Goal: Task Accomplishment & Management: Manage account settings

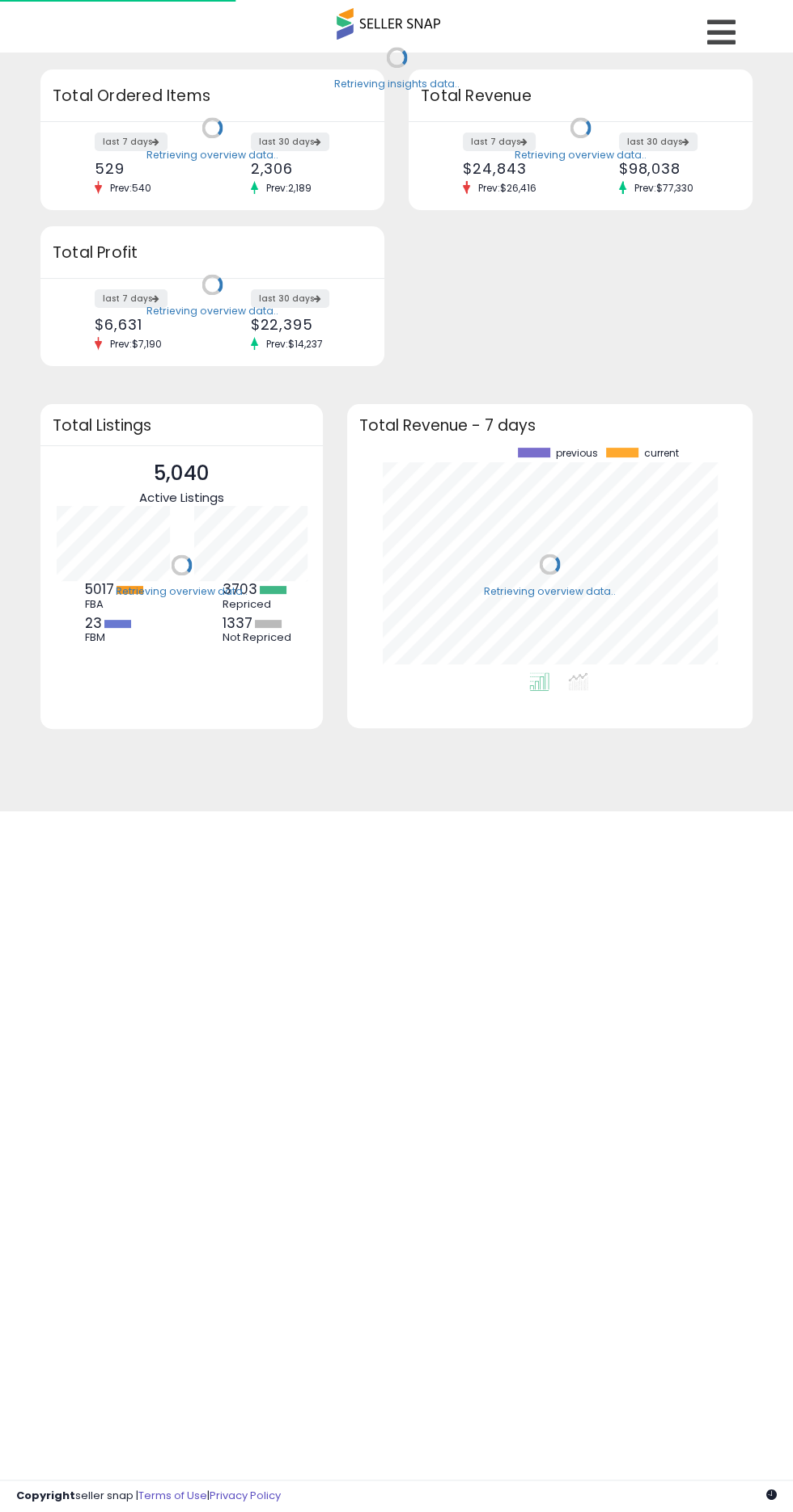
scroll to position [225, 372]
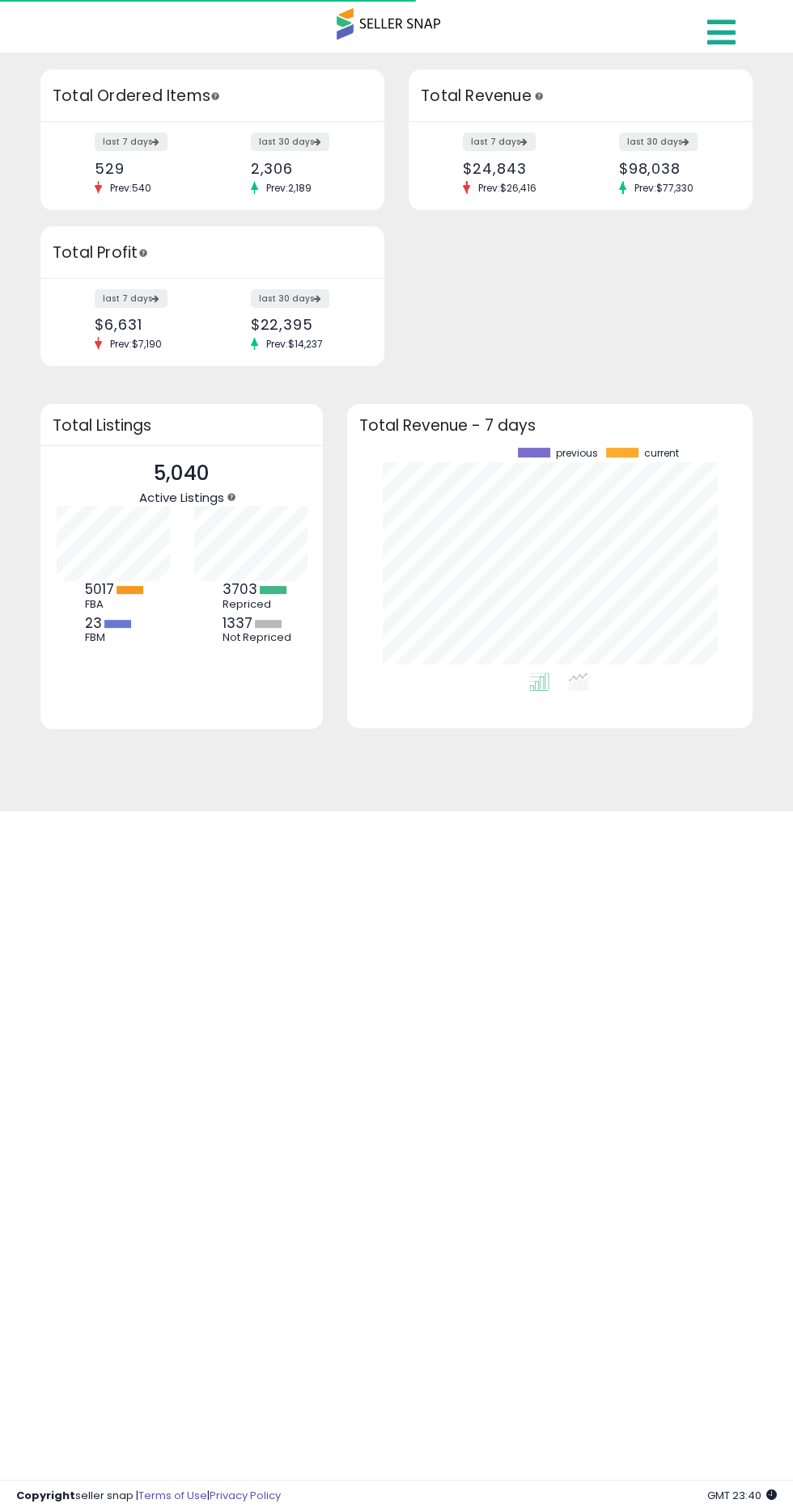
click at [740, 40] on link at bounding box center [724, 28] width 57 height 56
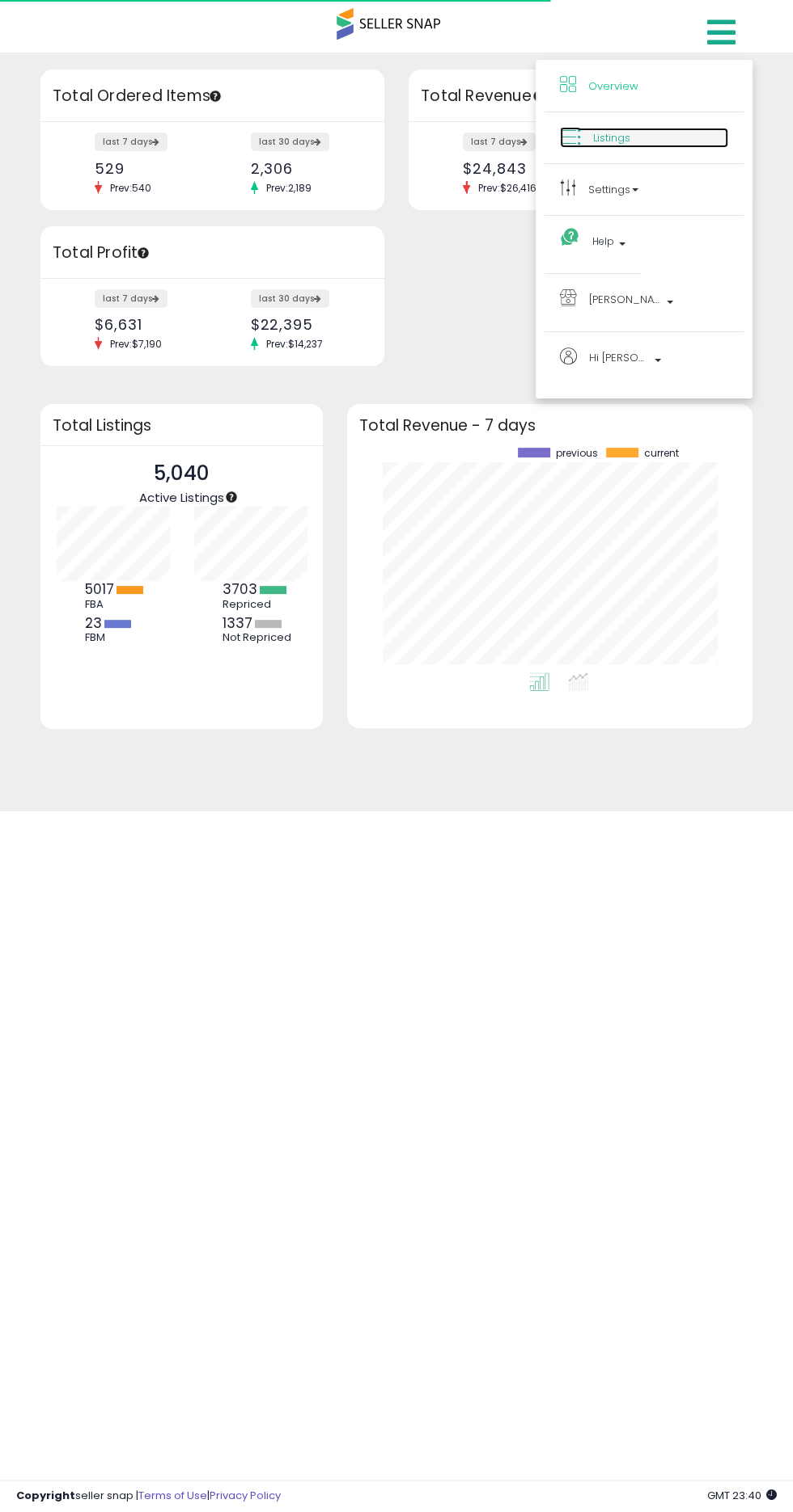
click at [634, 142] on link "Listings" at bounding box center [644, 137] width 168 height 20
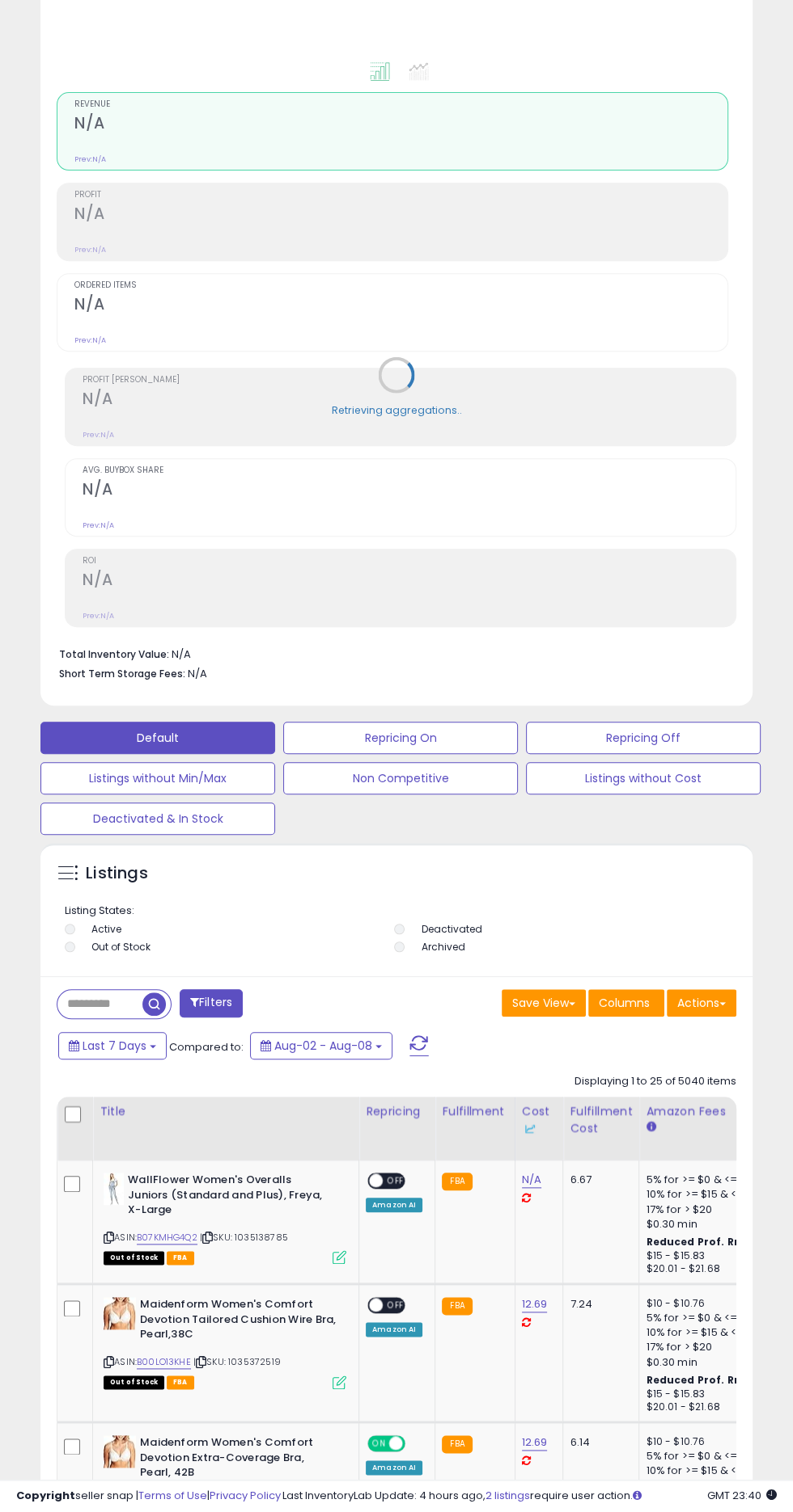
click at [94, 1014] on input "text" at bounding box center [100, 1004] width 85 height 29
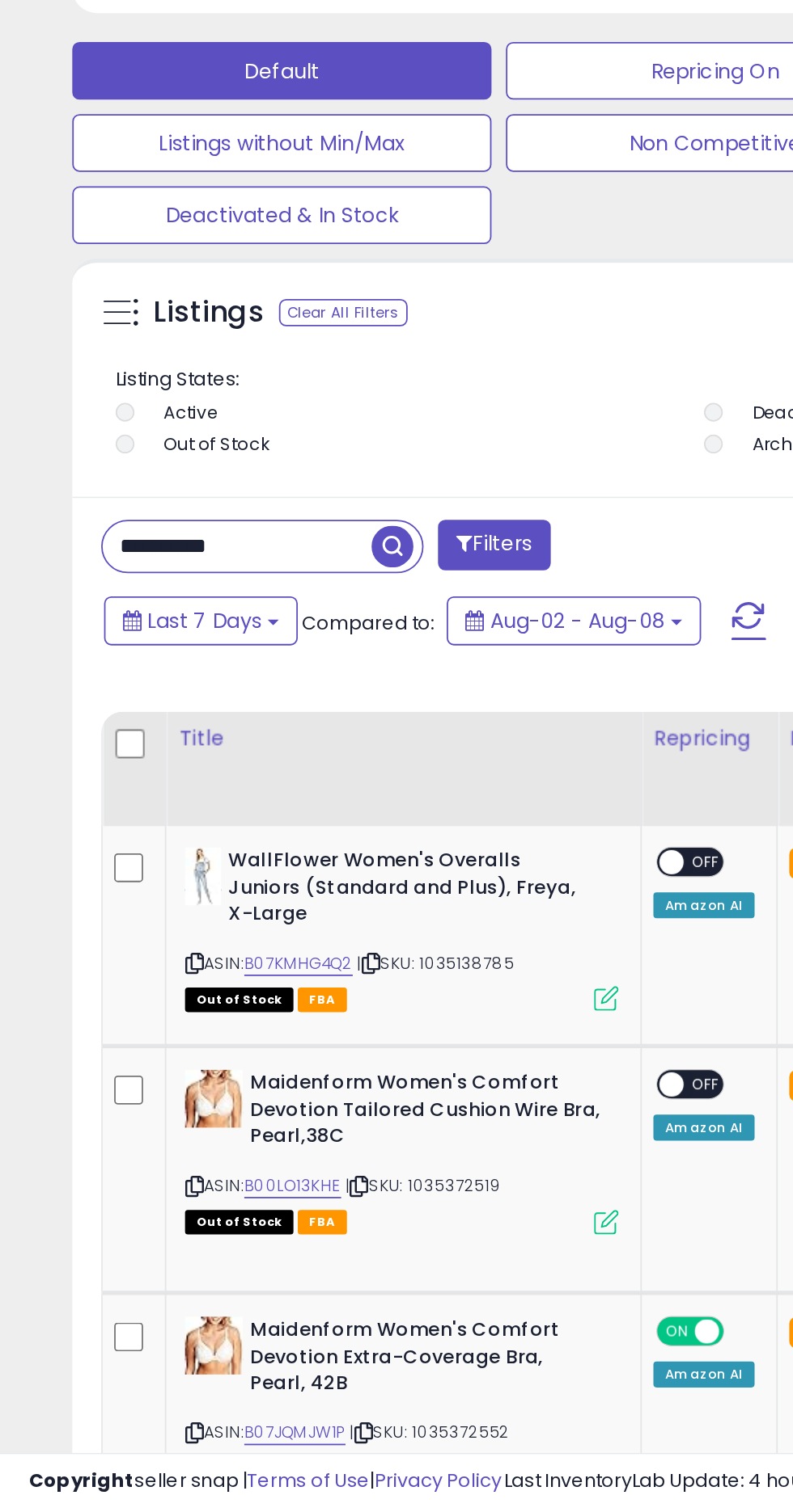
scroll to position [377, 0]
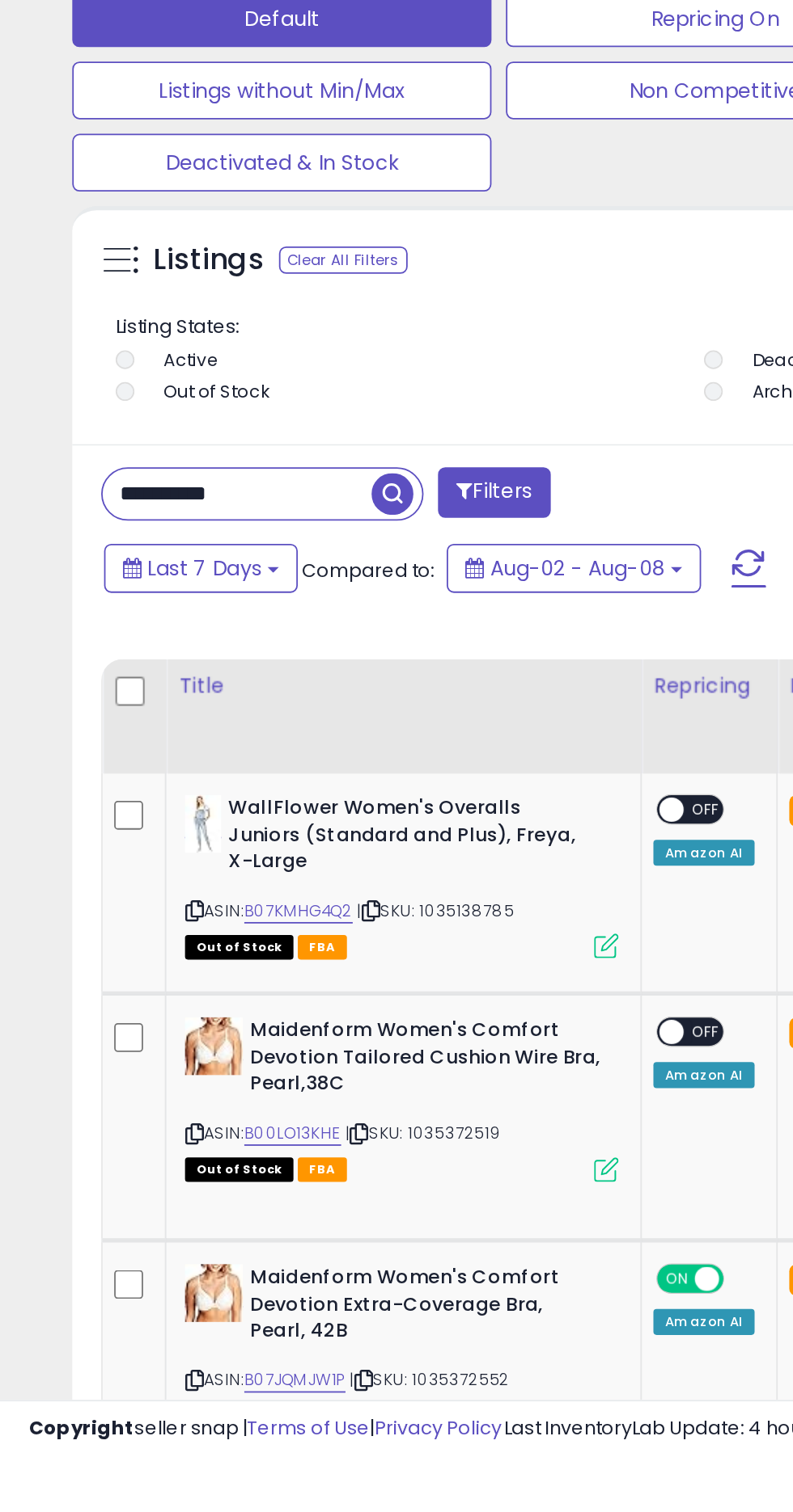
type input "**********"
click at [225, 966] on span "button" at bounding box center [219, 973] width 24 height 24
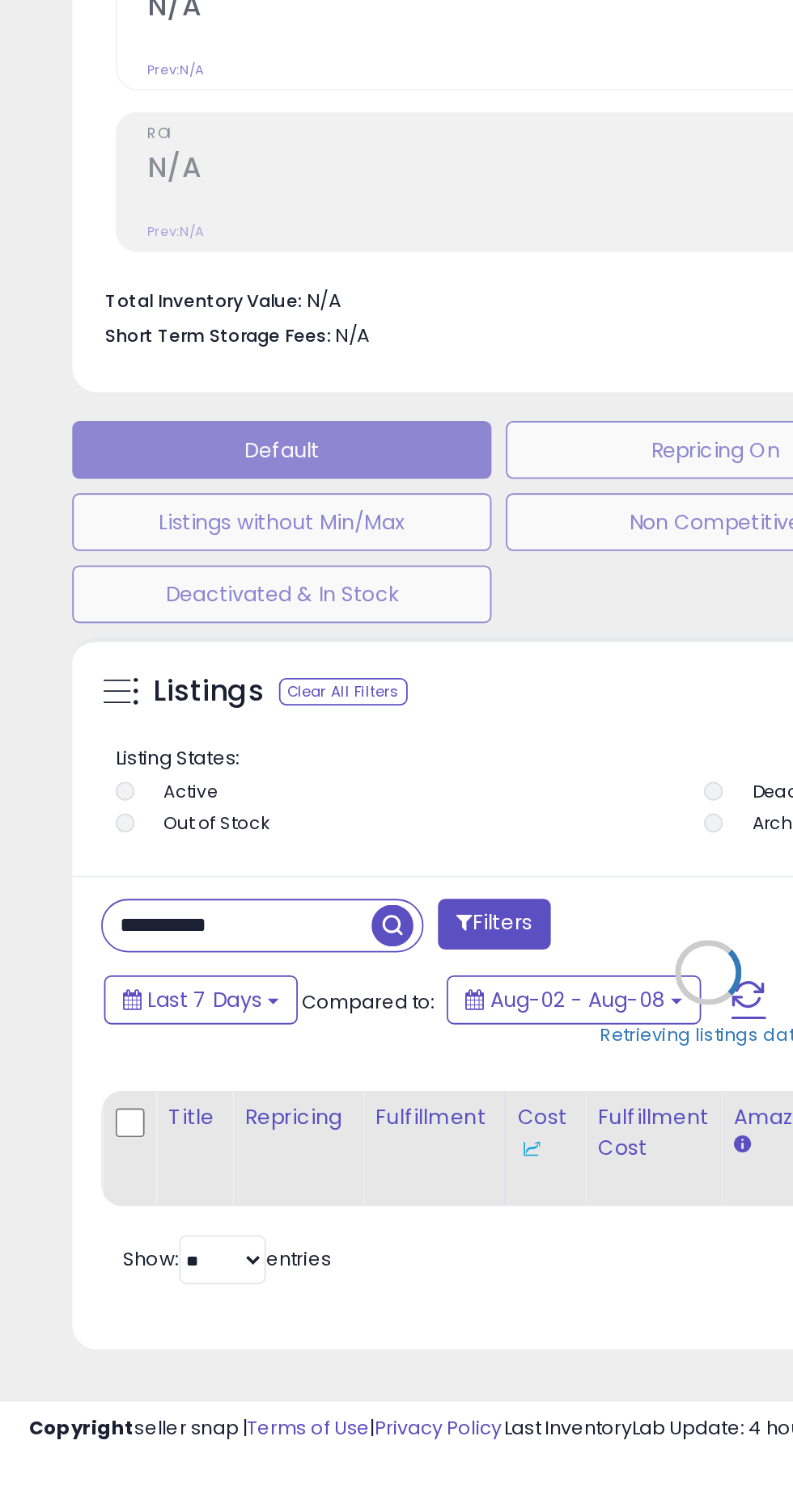
click at [228, 914] on div "Analytics Totals For All Selected Listings Listings With Cost Include Returns" at bounding box center [396, 424] width 712 height 983
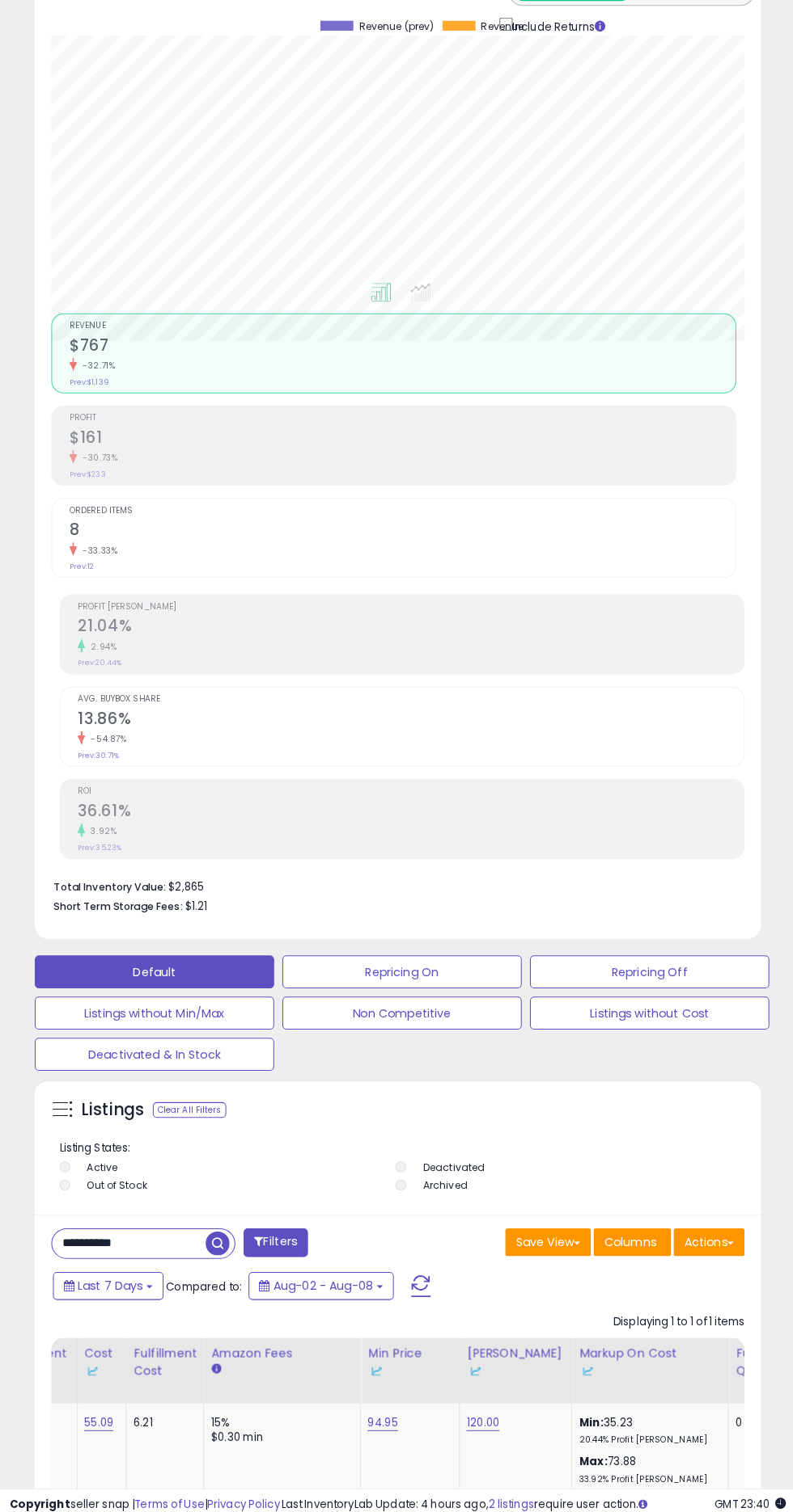
scroll to position [0, 0]
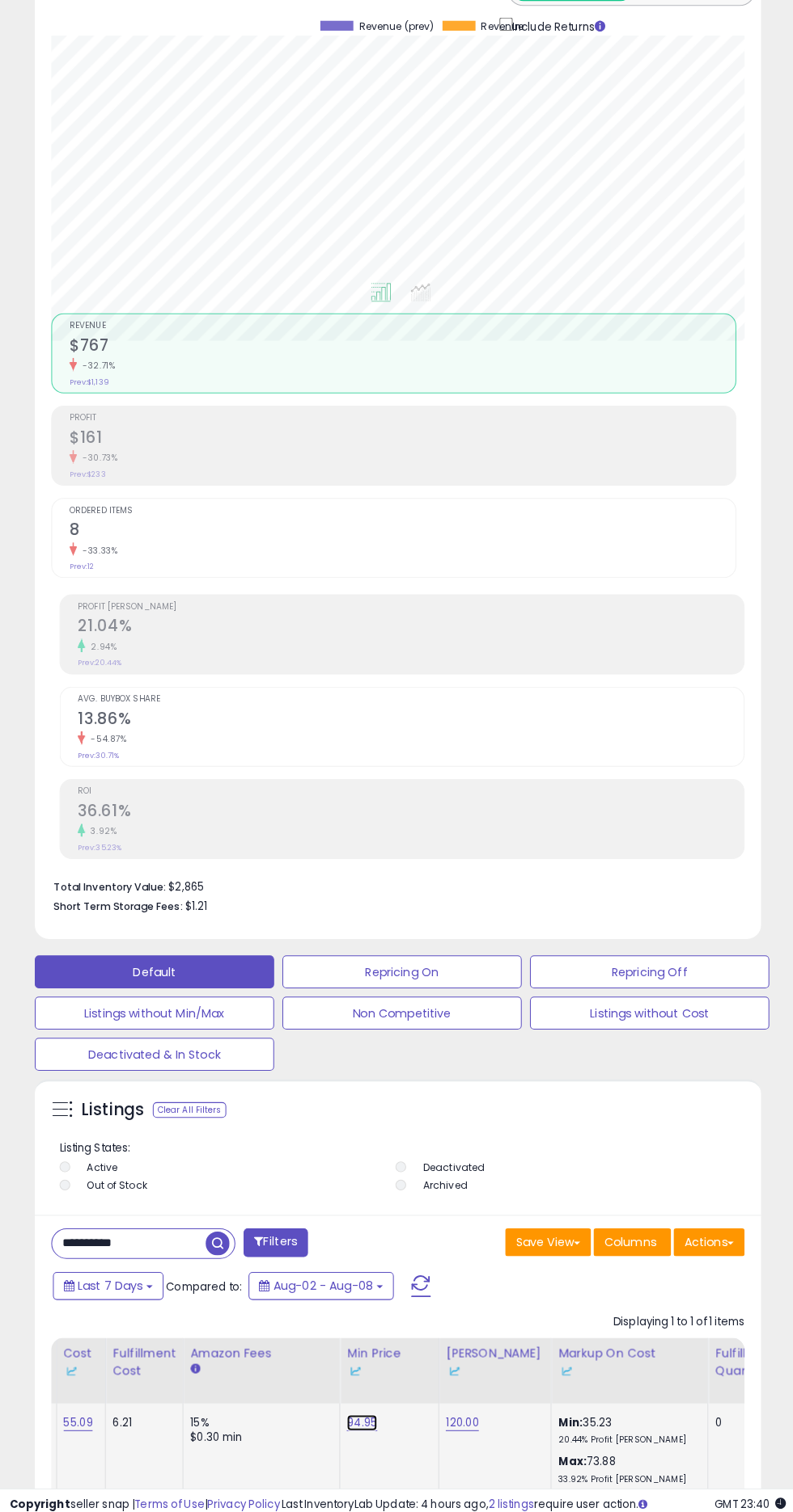
click at [347, 1413] on link "94.95" at bounding box center [361, 1415] width 30 height 16
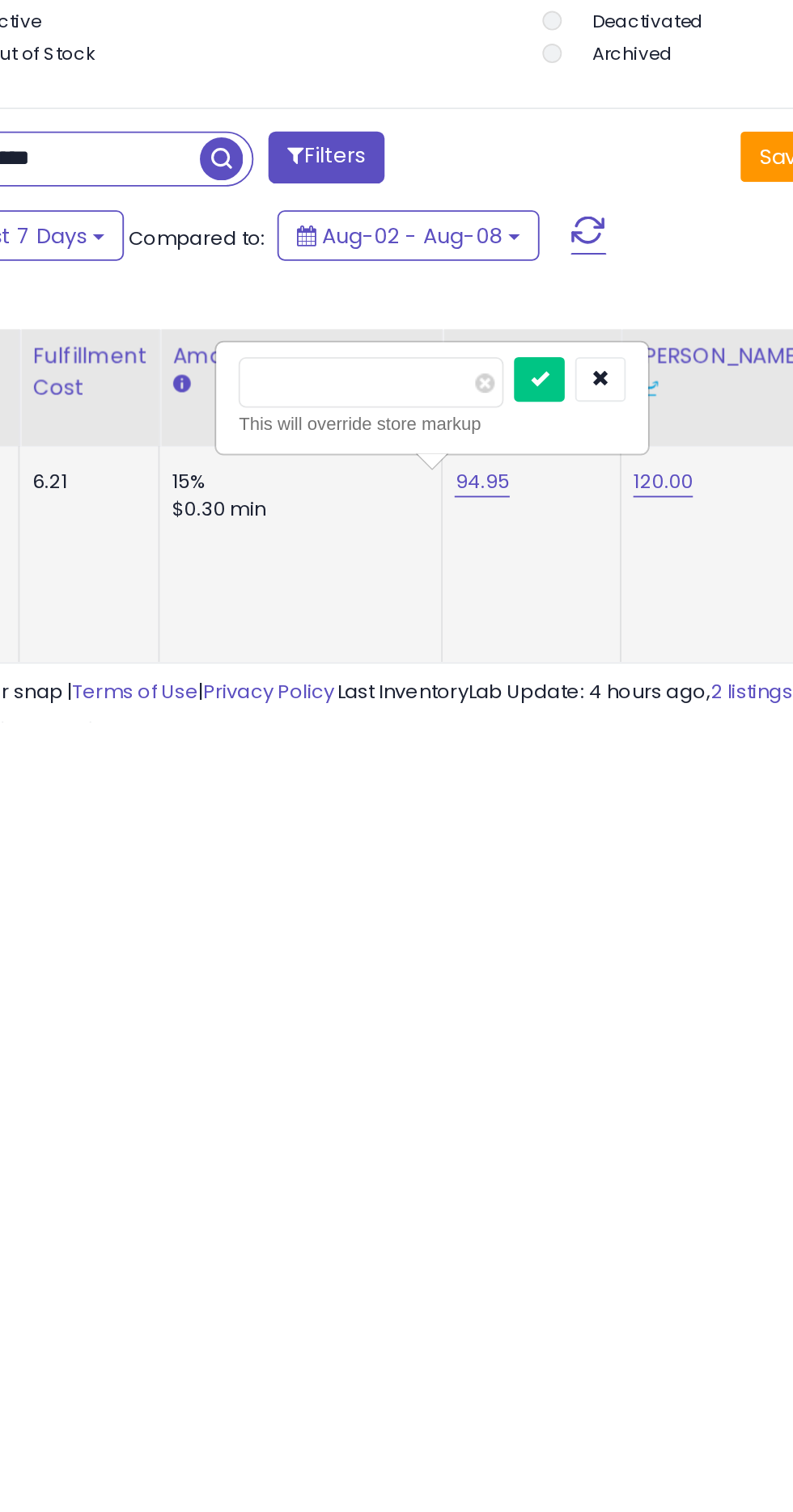
scroll to position [156, 0]
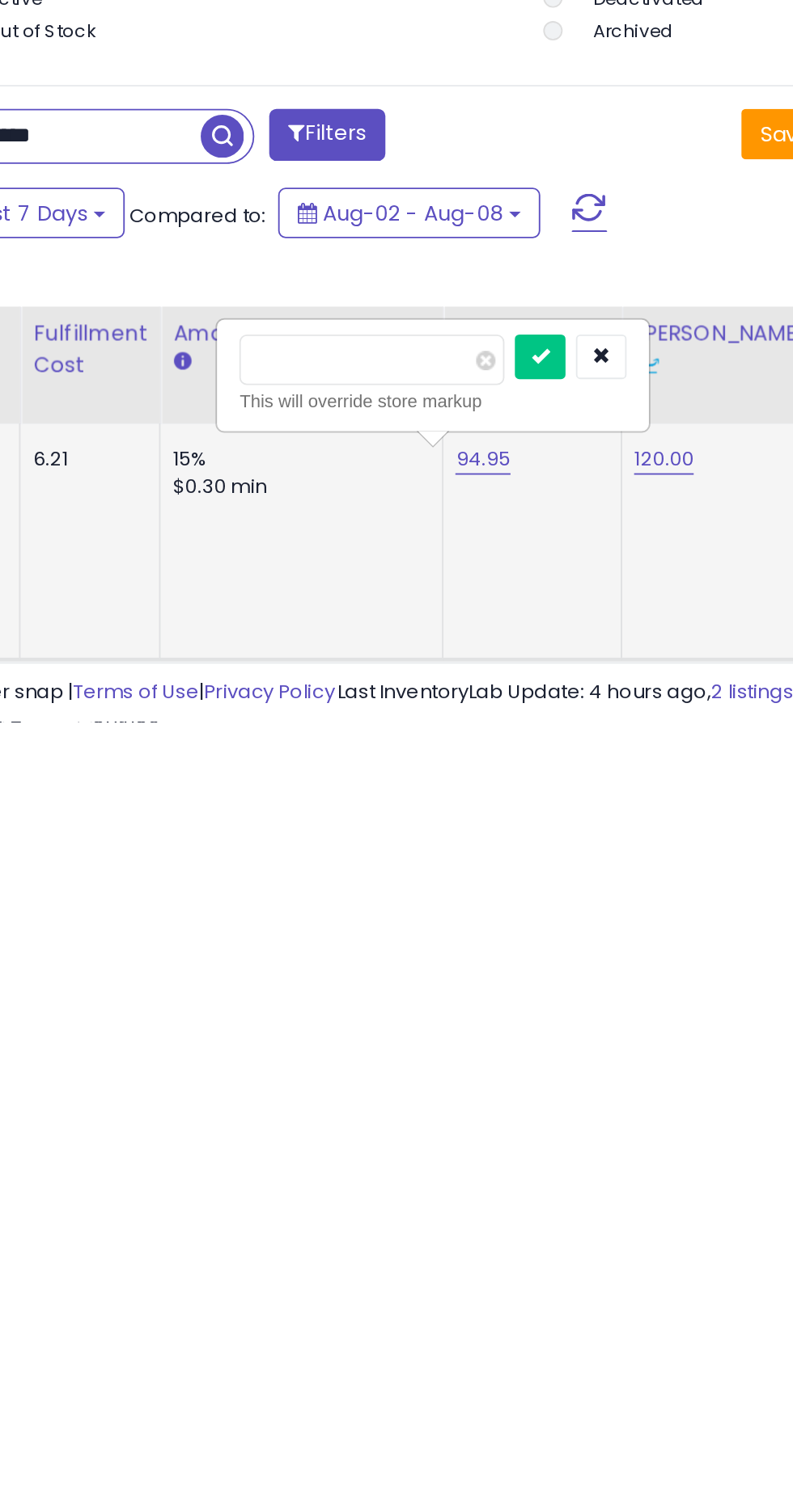
type input "*"
type input "******"
click at [397, 1310] on icon "submit" at bounding box center [392, 1314] width 10 height 10
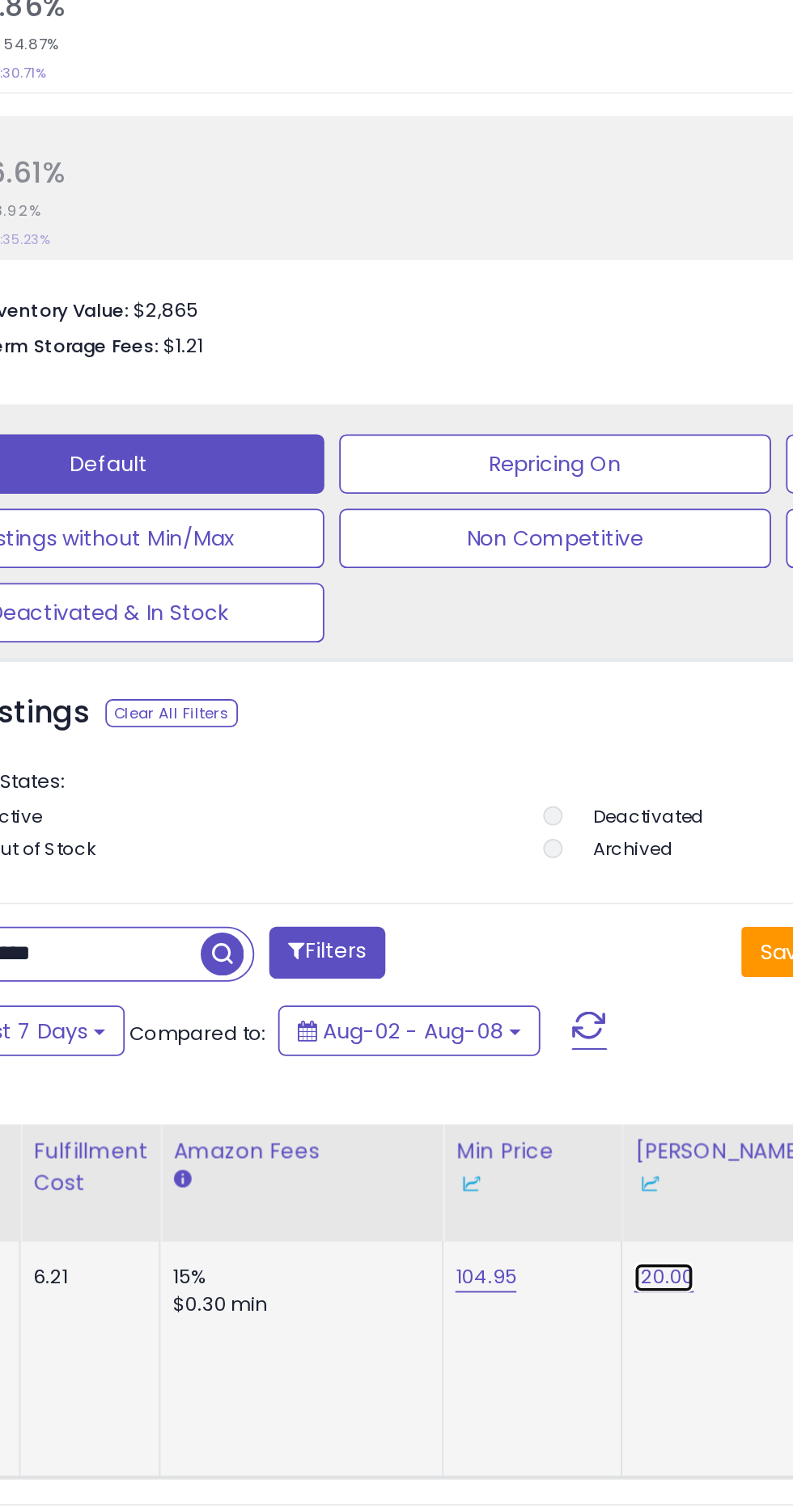
click at [462, 1363] on link "120.00" at bounding box center [459, 1357] width 33 height 16
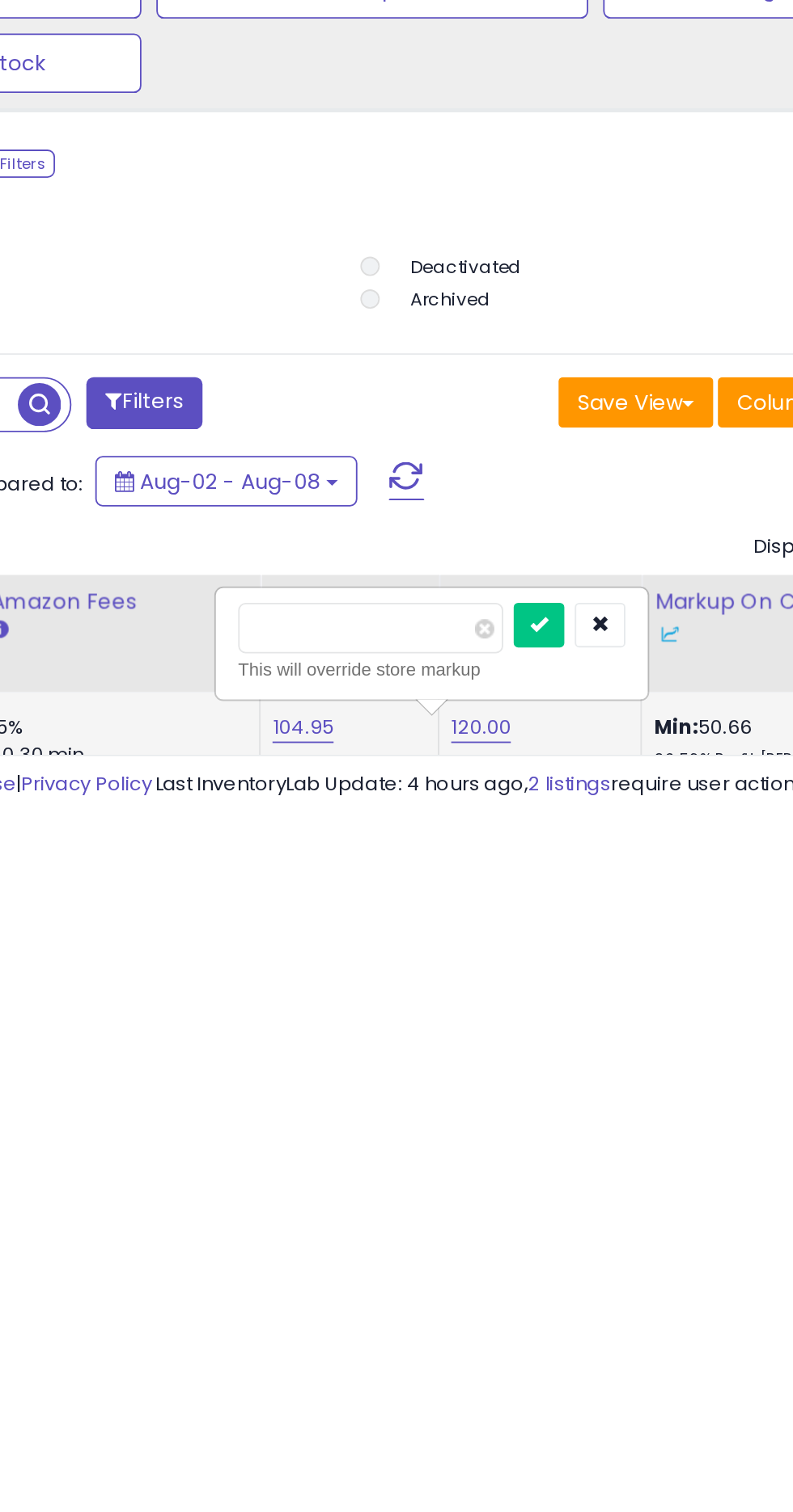
scroll to position [64, 0]
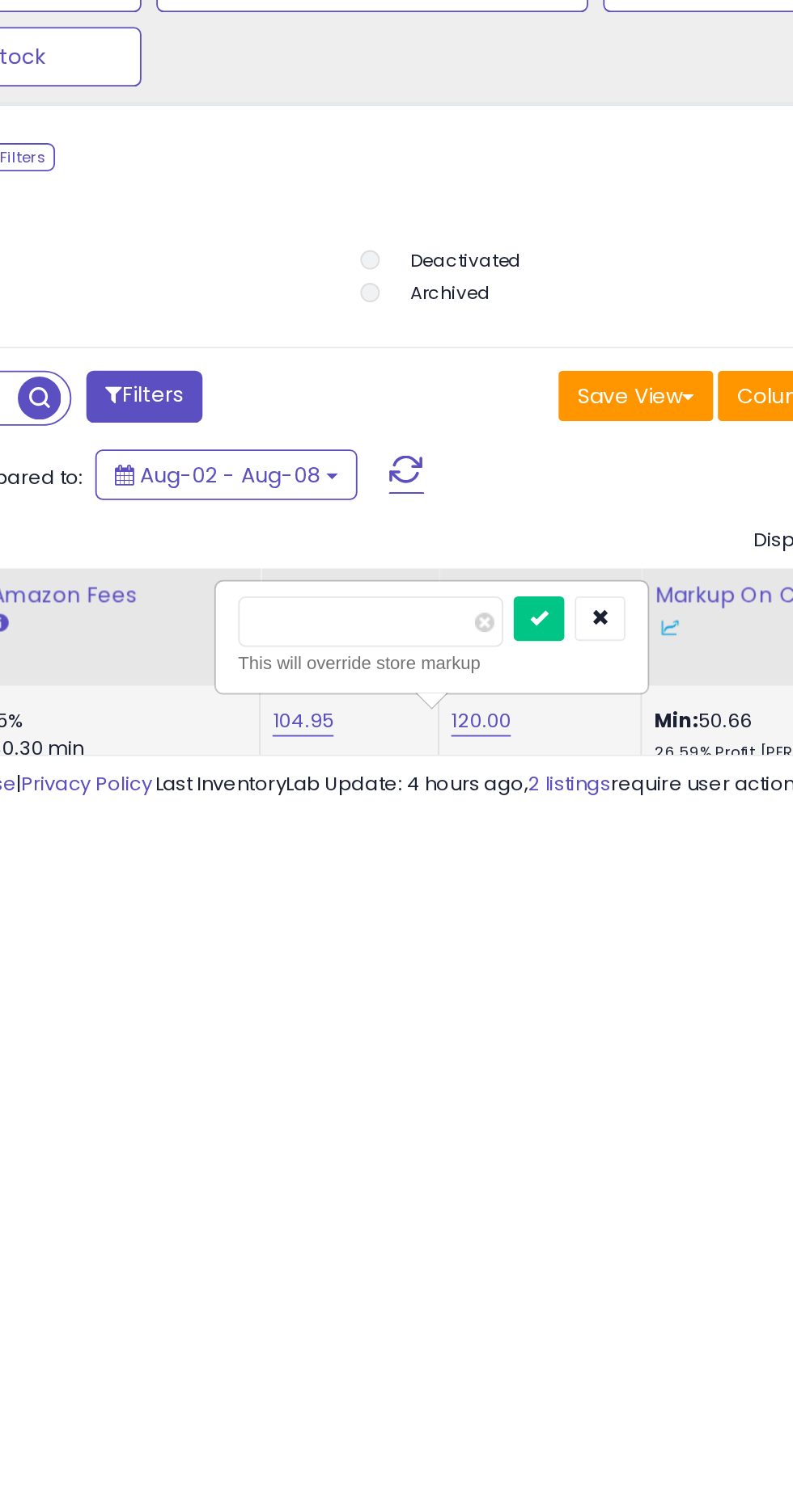
type input "***"
click at [496, 1410] on icon "submit" at bounding box center [491, 1405] width 10 height 10
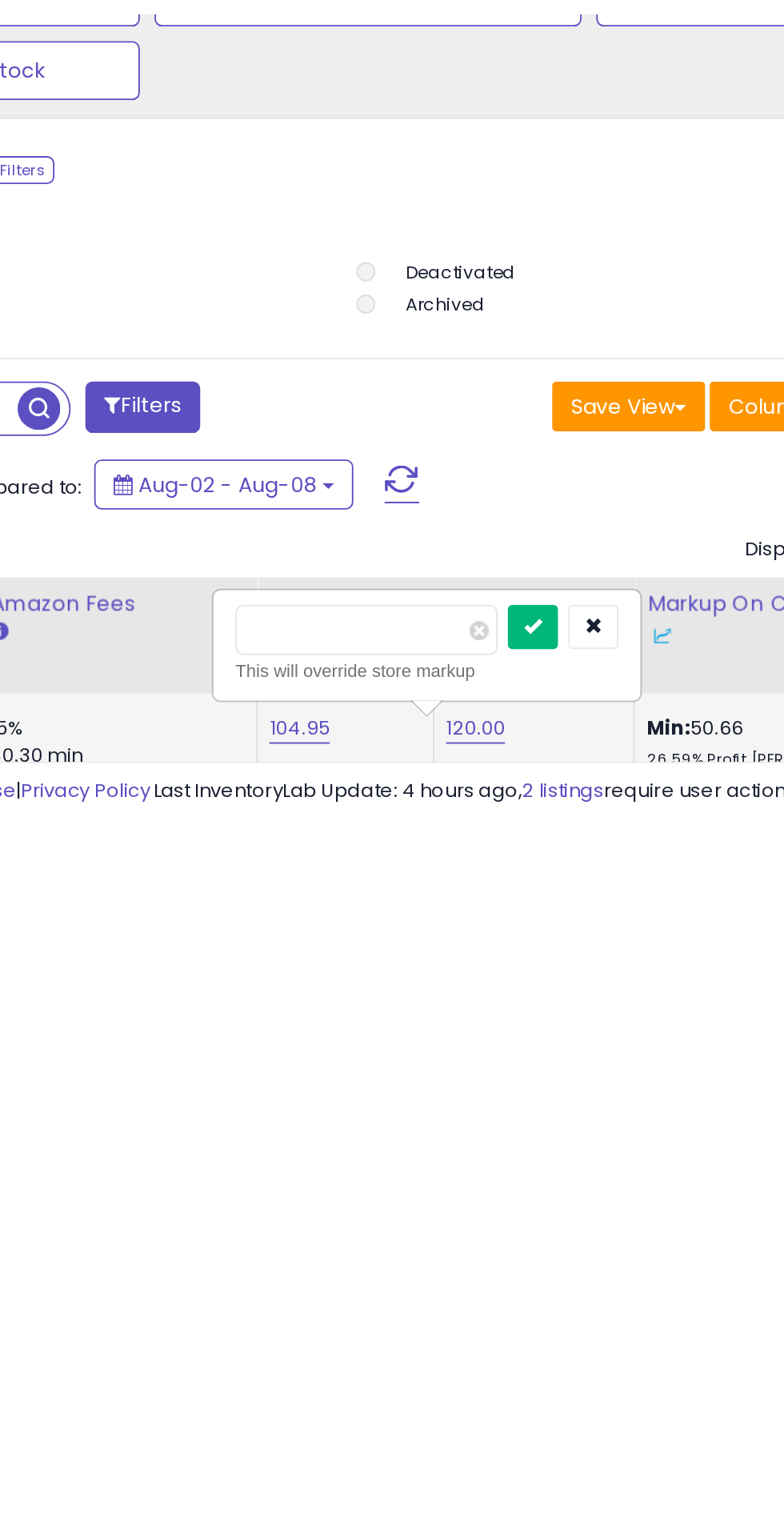
scroll to position [76, 0]
